Goal: Task Accomplishment & Management: Complete application form

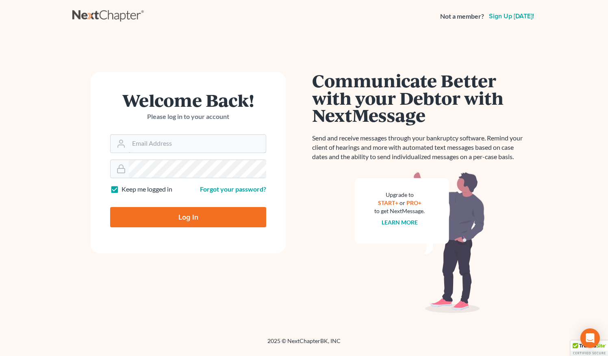
type input "[EMAIL_ADDRESS][DOMAIN_NAME]"
click at [169, 214] on input "Log In" at bounding box center [188, 217] width 156 height 20
type input "Thinking..."
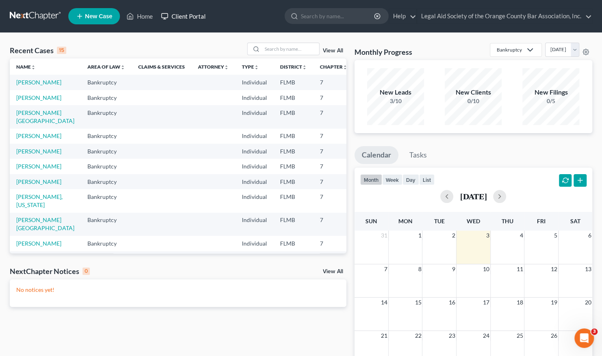
click at [188, 13] on link "Client Portal" at bounding box center [183, 16] width 53 height 15
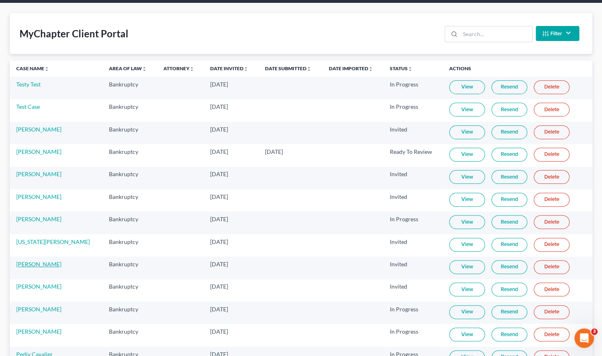
scroll to position [29, 0]
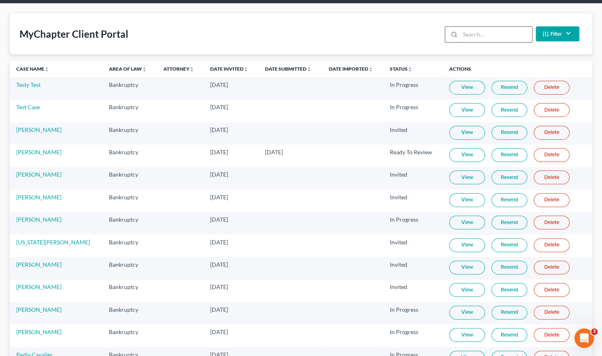
click at [474, 39] on input "search" at bounding box center [496, 34] width 72 height 15
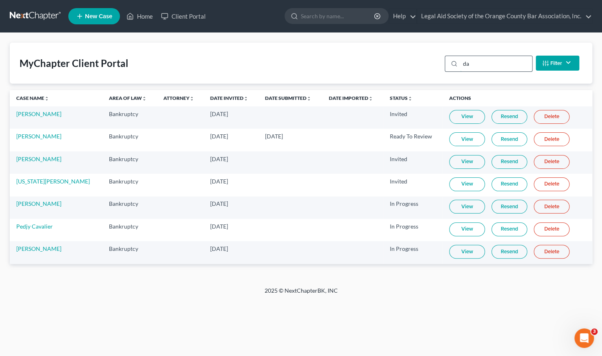
scroll to position [0, 0]
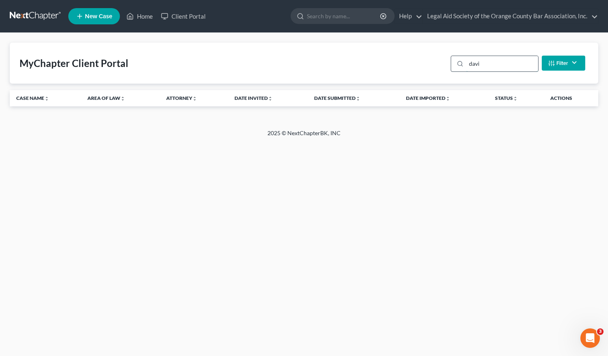
type input "davis"
drag, startPoint x: 485, startPoint y: 62, endPoint x: 436, endPoint y: 64, distance: 48.8
click at [436, 64] on div "MyChapter Client Portal davis Filter Status Filter... Invited In Progress Ready…" at bounding box center [304, 63] width 588 height 41
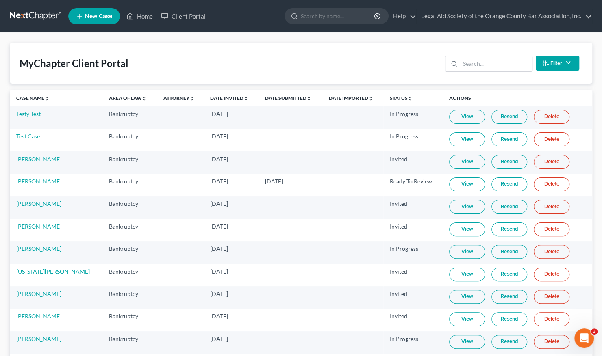
click at [102, 15] on span "New Case" at bounding box center [98, 16] width 27 height 6
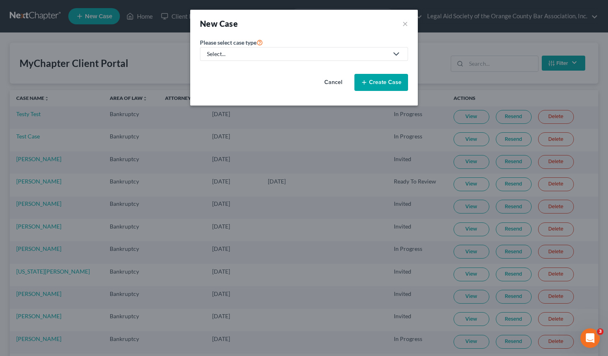
click at [396, 55] on icon at bounding box center [396, 54] width 10 height 10
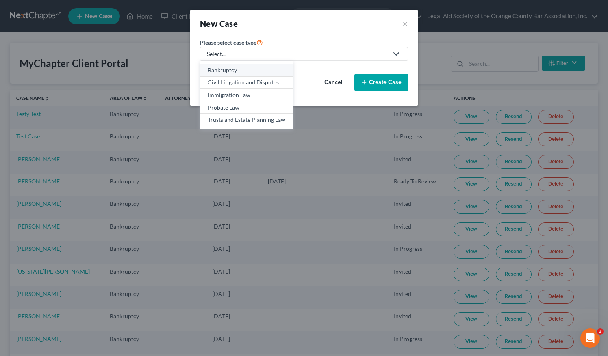
click at [234, 71] on div "Bankruptcy" at bounding box center [247, 70] width 78 height 8
select select "15"
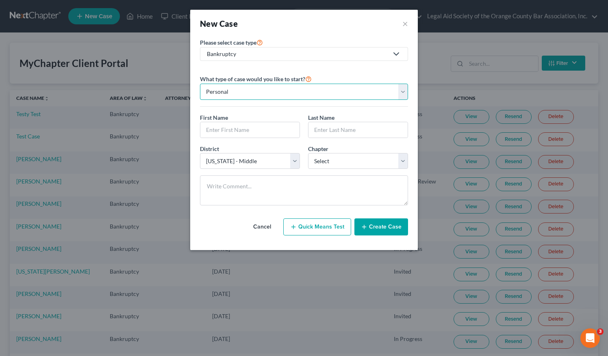
click at [225, 92] on select "Personal Business" at bounding box center [304, 92] width 208 height 16
click at [226, 92] on select "Personal Business" at bounding box center [304, 92] width 208 height 16
click at [217, 126] on input "text" at bounding box center [249, 129] width 99 height 15
click at [219, 128] on input "text" at bounding box center [249, 129] width 99 height 15
paste input "Paul Grapevine"
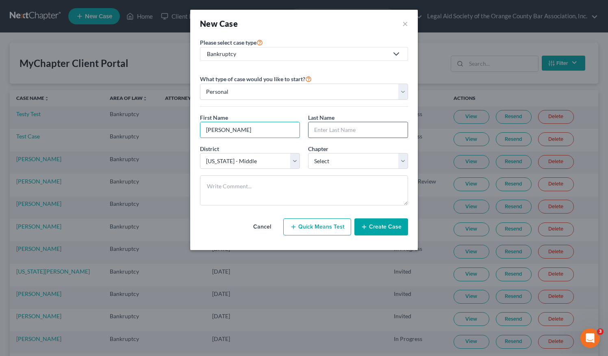
type input "Paul Grapevine"
click at [319, 132] on input "text" at bounding box center [357, 129] width 99 height 15
paste input "Paul Grapevine"
type input "Paul Grapevine"
drag, startPoint x: 222, startPoint y: 130, endPoint x: 291, endPoint y: 127, distance: 68.7
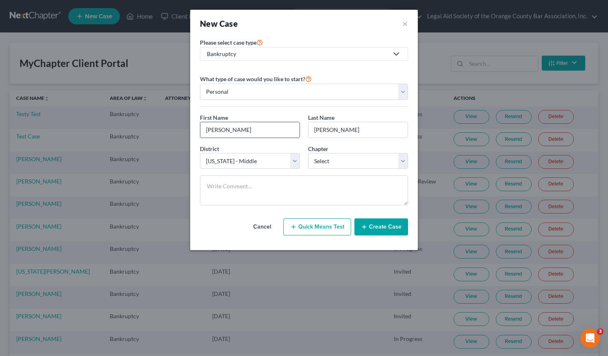
click at [291, 127] on input "Paul Grapevine" at bounding box center [249, 129] width 99 height 15
type input "Paul"
drag, startPoint x: 326, startPoint y: 128, endPoint x: 286, endPoint y: 131, distance: 39.9
click at [286, 131] on div "First Name * Paul Last Name * Paul Grapevine" at bounding box center [304, 128] width 216 height 31
type input "Grapevine"
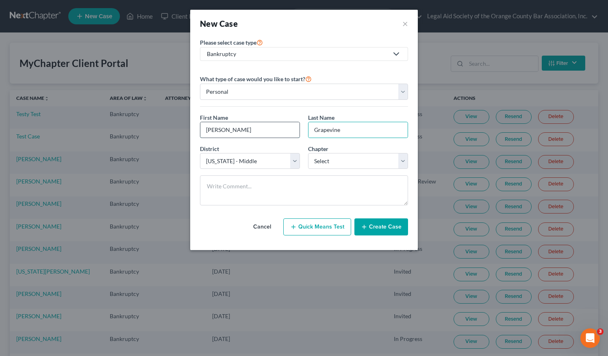
click at [200, 130] on input "Paul" at bounding box center [249, 129] width 99 height 15
click at [334, 158] on select "Select 7 11 12 13" at bounding box center [358, 161] width 100 height 16
select select "0"
click at [308, 153] on select "Select 7 11 12 13" at bounding box center [358, 161] width 100 height 16
click at [379, 227] on button "Create Case" at bounding box center [381, 227] width 54 height 17
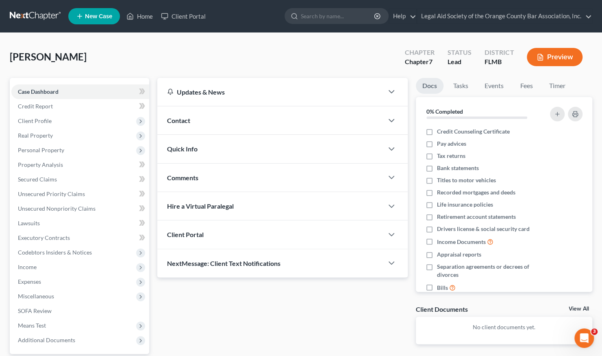
click at [217, 235] on div "Client Portal" at bounding box center [270, 235] width 226 height 28
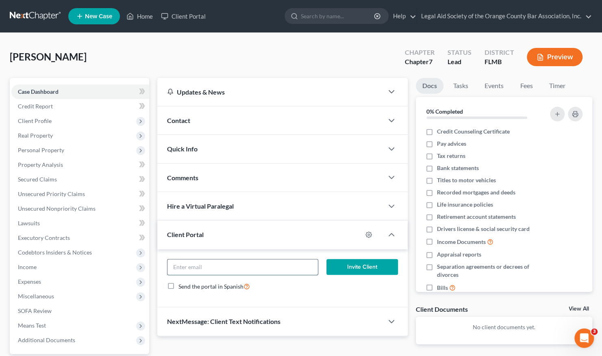
click at [216, 267] on input "email" at bounding box center [242, 267] width 150 height 15
click at [189, 262] on input "email" at bounding box center [242, 267] width 150 height 15
paste input "pjgrapevine@icloud.com"
type input "pjgrapevine@icloud.com"
click at [349, 271] on button "Invite Client" at bounding box center [361, 267] width 71 height 16
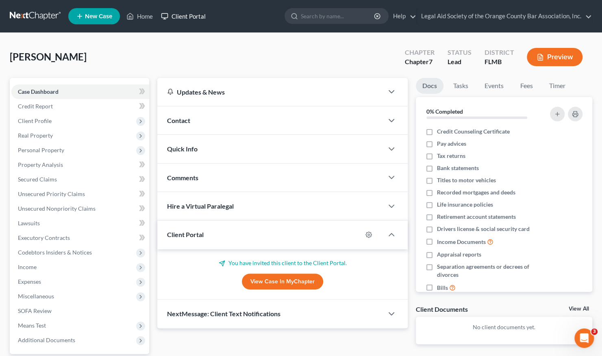
click at [183, 15] on link "Client Portal" at bounding box center [183, 16] width 53 height 15
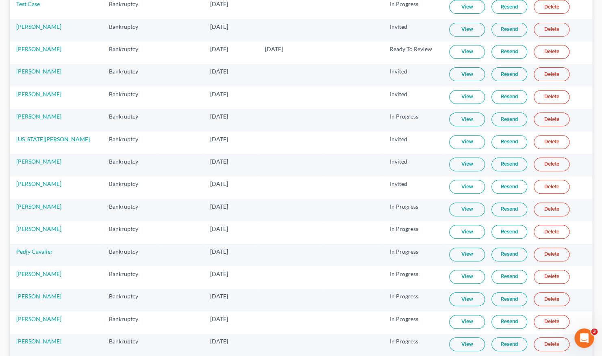
scroll to position [92, 0]
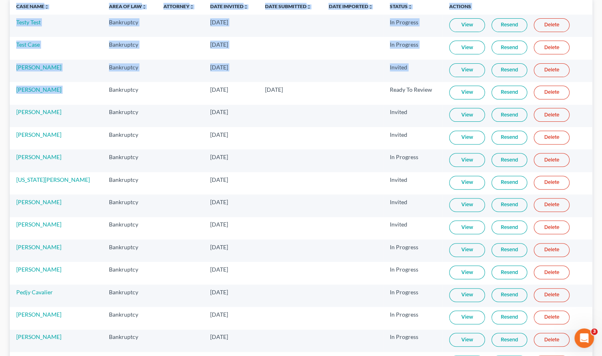
drag, startPoint x: 8, startPoint y: 93, endPoint x: 81, endPoint y: 93, distance: 73.5
click at [81, 93] on div "MyChapter Client Portal Filter Status Filter... Invited In Progress Ready To Re…" at bounding box center [301, 225] width 602 height 569
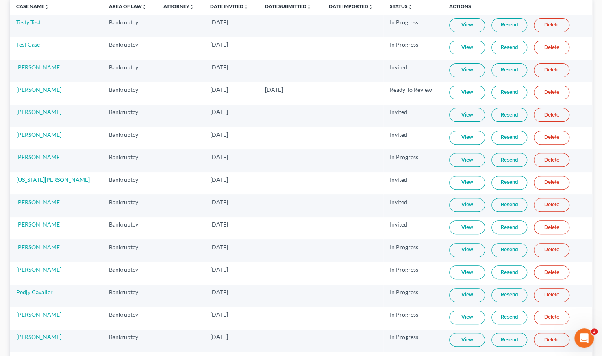
drag, startPoint x: 81, startPoint y: 93, endPoint x: 178, endPoint y: 110, distance: 98.2
click at [178, 110] on td at bounding box center [180, 116] width 47 height 22
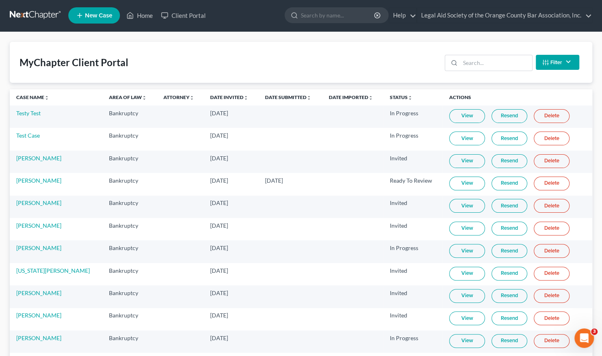
scroll to position [0, 0]
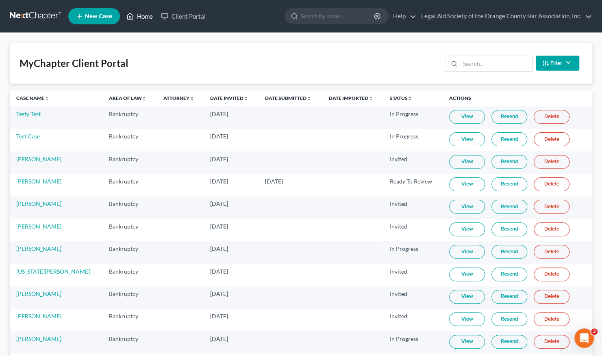
click at [141, 14] on link "Home" at bounding box center [139, 16] width 35 height 15
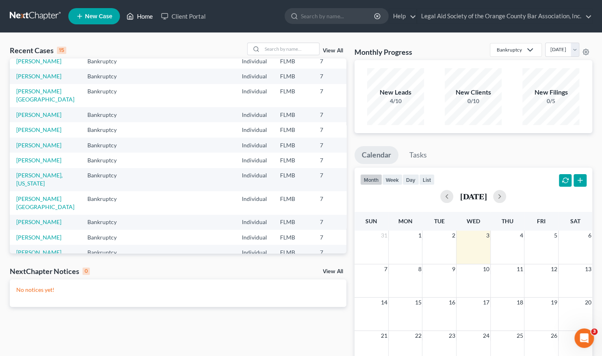
scroll to position [122, 0]
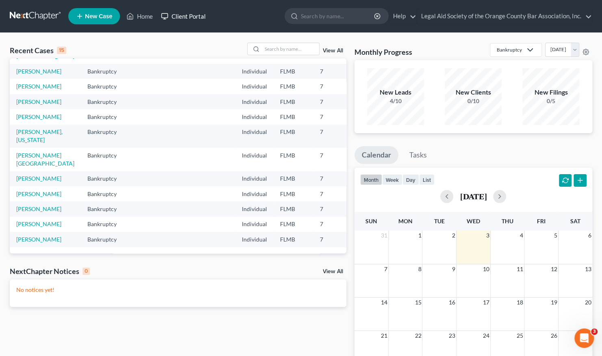
click at [200, 20] on link "Client Portal" at bounding box center [183, 16] width 53 height 15
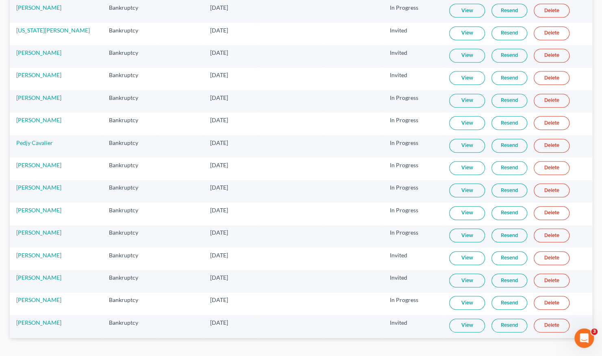
scroll to position [254, 0]
